Goal: Find contact information: Find contact information

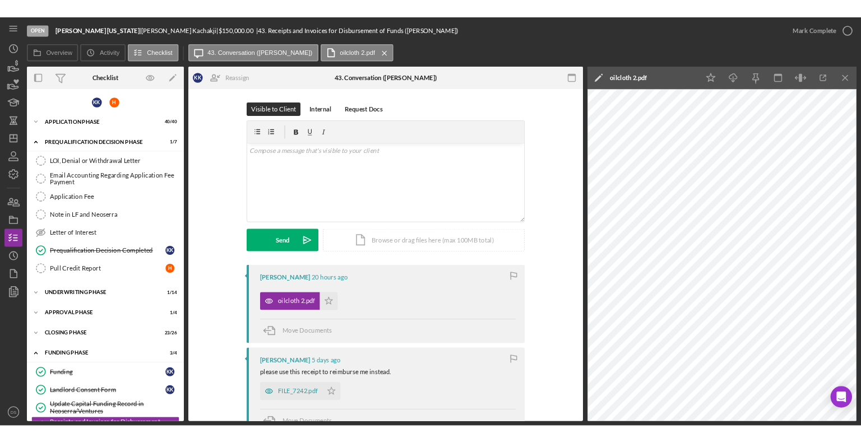
scroll to position [168, 0]
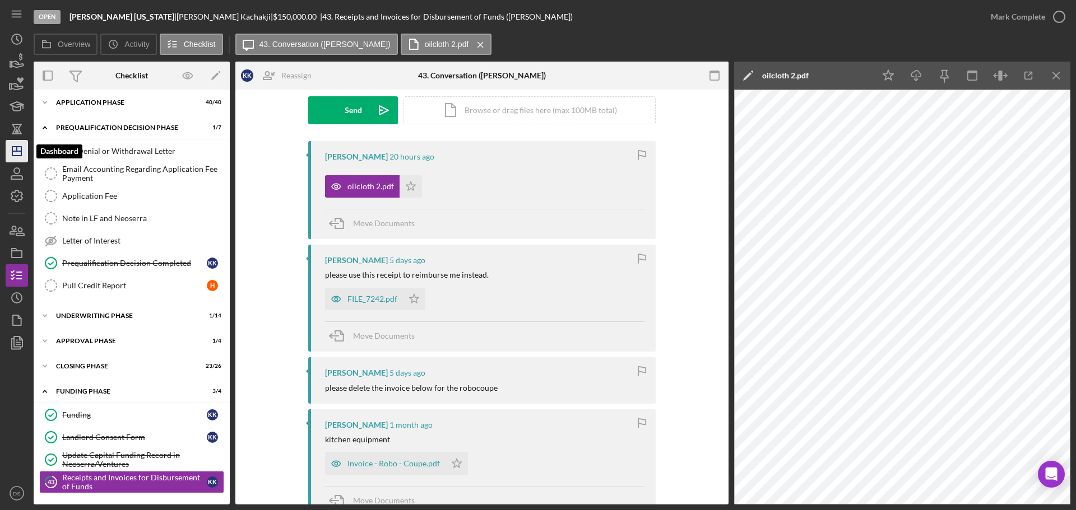
click at [21, 155] on polygon "button" at bounding box center [16, 151] width 9 height 9
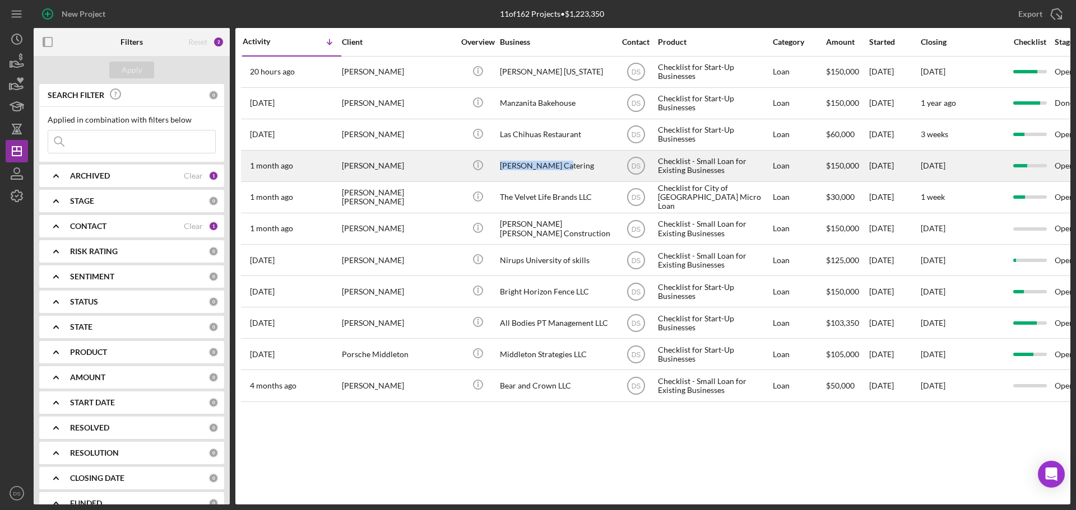
drag, startPoint x: 576, startPoint y: 171, endPoint x: 500, endPoint y: 168, distance: 75.1
click at [500, 168] on div "[PERSON_NAME] Catering" at bounding box center [556, 166] width 112 height 30
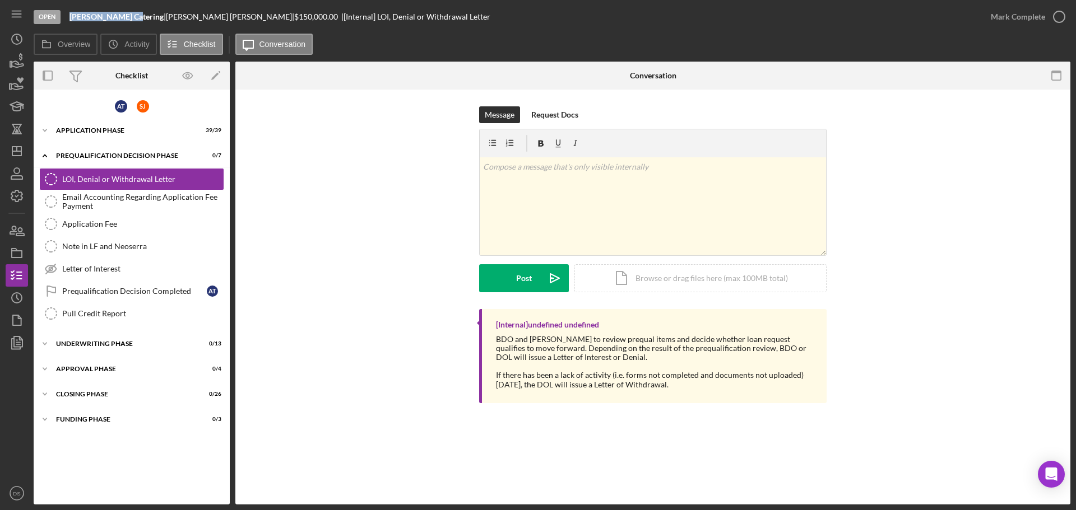
drag, startPoint x: 68, startPoint y: 17, endPoint x: 128, endPoint y: 17, distance: 60.5
click at [128, 17] on div "Open [PERSON_NAME] Catering | [PERSON_NAME] | $150,000.00 | [Internal] LOI, Den…" at bounding box center [507, 17] width 946 height 34
copy b "[PERSON_NAME] Catering"
click at [19, 237] on icon "button" at bounding box center [17, 231] width 28 height 28
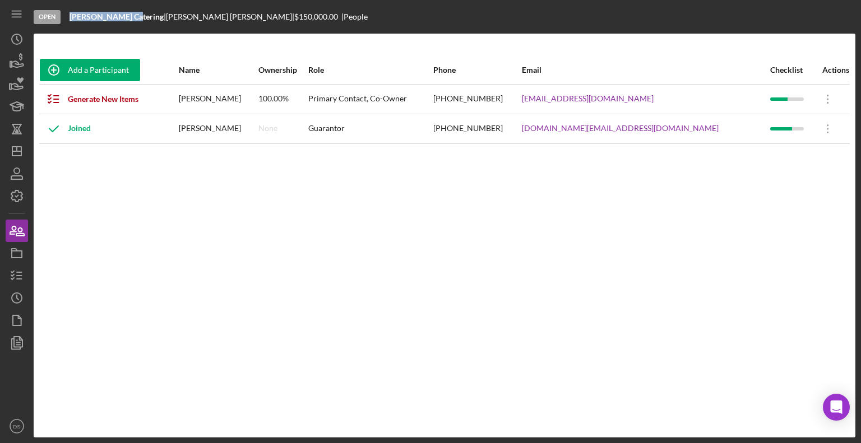
drag, startPoint x: 208, startPoint y: 103, endPoint x: 267, endPoint y: 98, distance: 58.5
click at [267, 98] on tr "Generate New Items [PERSON_NAME] 100.00% Primary Contact, Co-Owner [PHONE_NUMBE…" at bounding box center [444, 99] width 810 height 30
copy tr "[PERSON_NAME]"
drag, startPoint x: 590, startPoint y: 98, endPoint x: 674, endPoint y: 98, distance: 84.1
click at [694, 98] on tr "Generate New Items [PERSON_NAME] 100.00% Primary Contact, Co-Owner [PHONE_NUMBE…" at bounding box center [444, 99] width 810 height 30
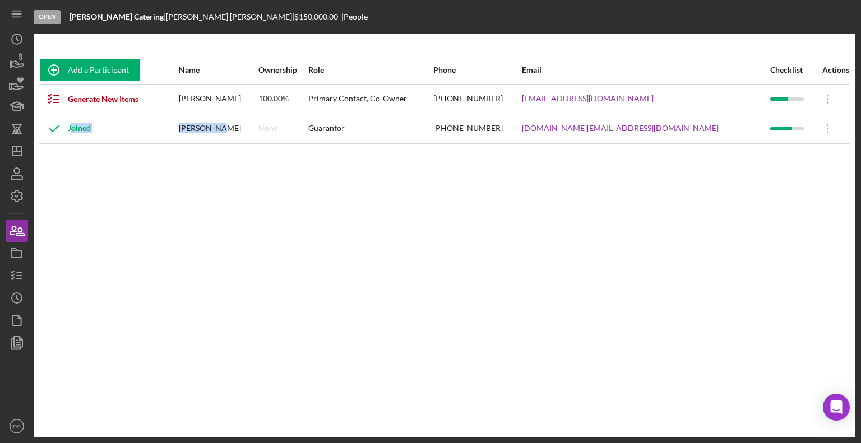
drag, startPoint x: 191, startPoint y: 130, endPoint x: 249, endPoint y: 128, distance: 58.3
click at [249, 128] on tr "Joined [PERSON_NAME] None Guarantor [PHONE_NUMBER] [DOMAIN_NAME][EMAIL_ADDRESS]…" at bounding box center [444, 129] width 810 height 30
click at [229, 150] on div "Add a Participant Name Ownership Role Phone Email Checklist Actions Generate Ne…" at bounding box center [445, 235] width 822 height 359
drag, startPoint x: 211, startPoint y: 128, endPoint x: 264, endPoint y: 132, distance: 53.9
click at [258, 132] on td "[PERSON_NAME]" at bounding box center [218, 129] width 80 height 30
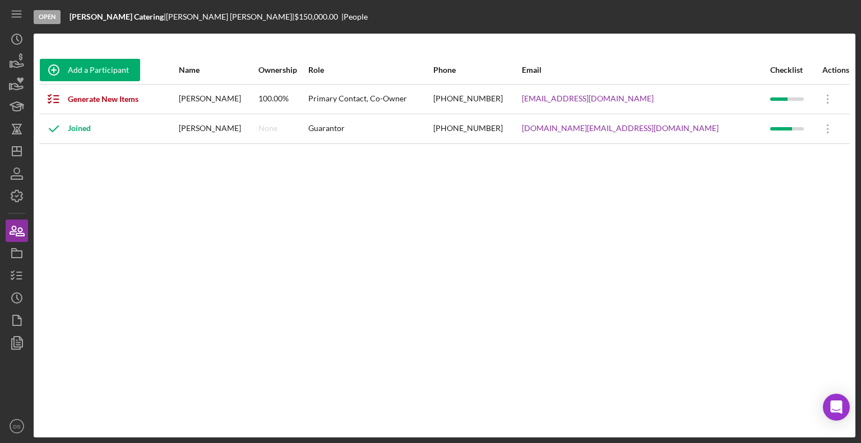
copy div "[PERSON_NAME]"
drag, startPoint x: 587, startPoint y: 133, endPoint x: 699, endPoint y: 131, distance: 112.1
click at [699, 131] on tr "Joined [PERSON_NAME] None Guarantor [PHONE_NUMBER] [DOMAIN_NAME][EMAIL_ADDRESS]…" at bounding box center [444, 129] width 810 height 30
click at [556, 272] on div "Add a Participant Name Ownership Role Phone Email Checklist Actions Generate Ne…" at bounding box center [445, 235] width 822 height 359
